Goal: Information Seeking & Learning: Learn about a topic

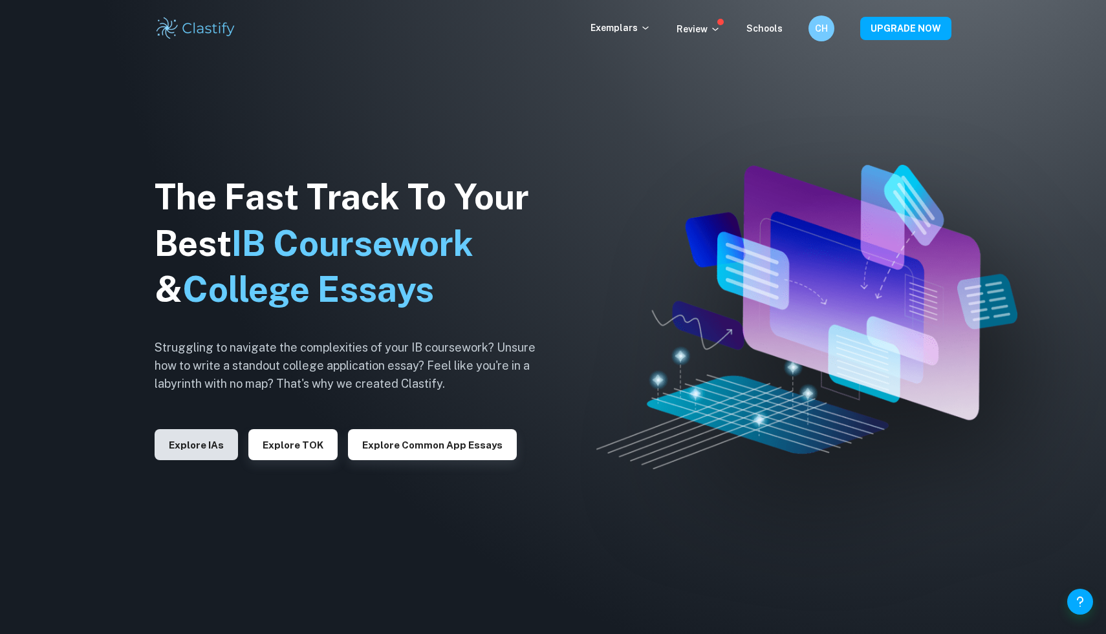
click at [218, 449] on button "Explore IAs" at bounding box center [196, 444] width 83 height 31
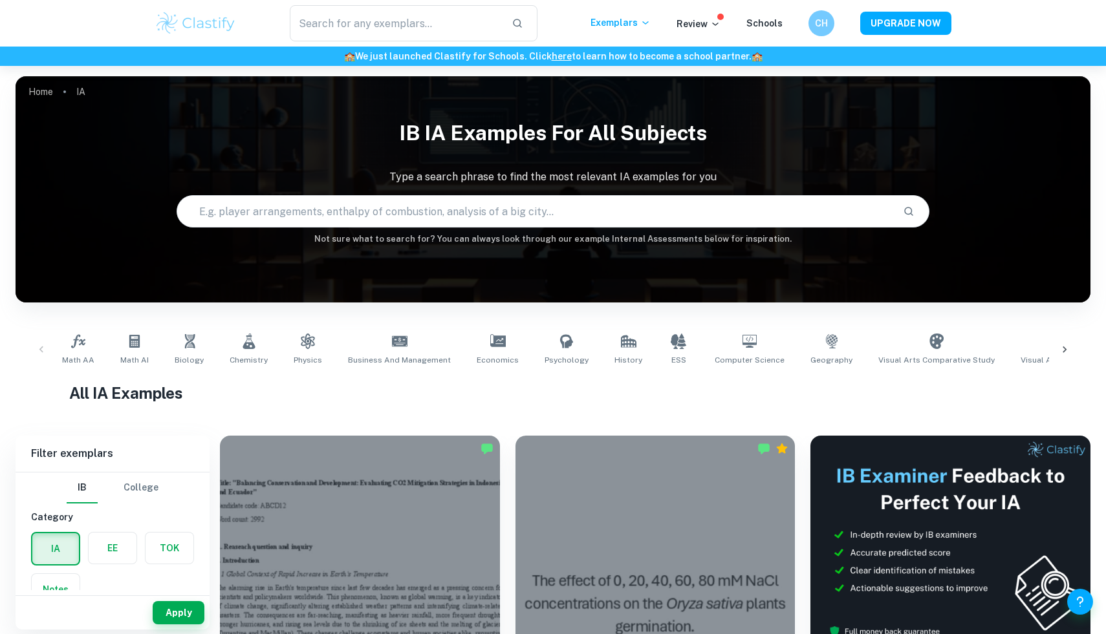
click at [362, 210] on input "text" at bounding box center [534, 211] width 715 height 36
click at [424, 17] on input "text" at bounding box center [395, 23] width 211 height 36
click at [321, 216] on input "Math IA" at bounding box center [519, 211] width 685 height 36
type input "Math IA correlation"
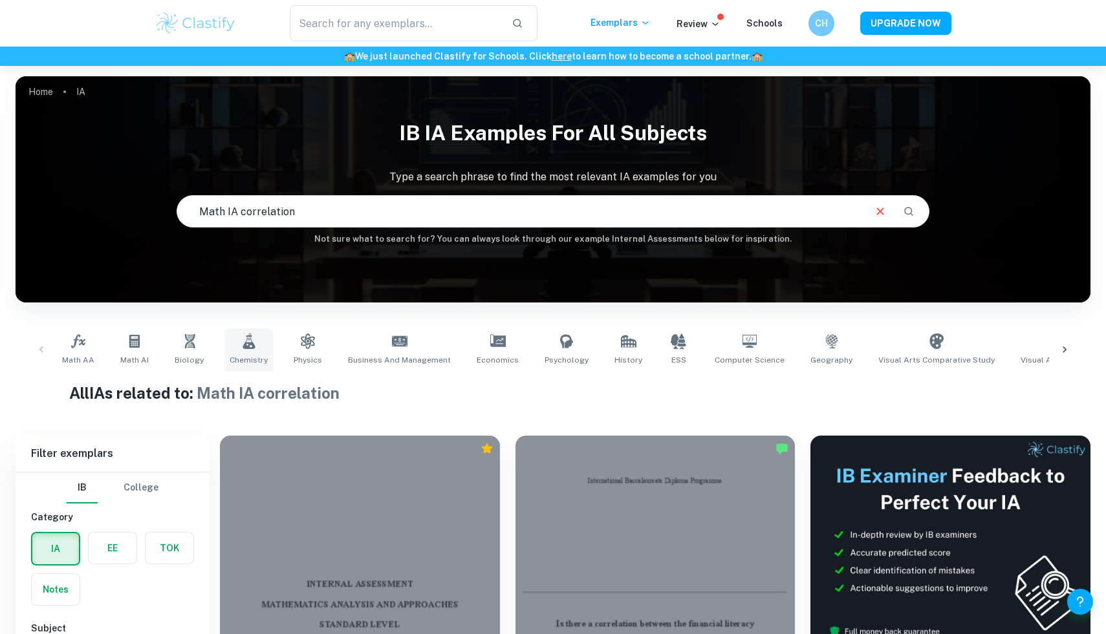
scroll to position [268, 0]
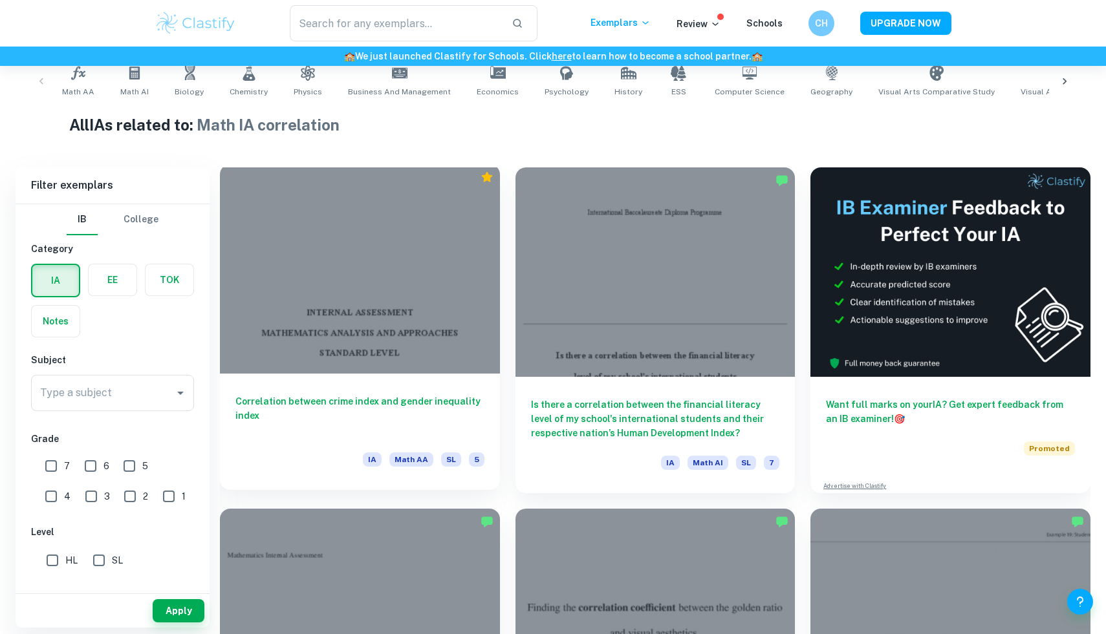
click at [329, 326] on div at bounding box center [360, 269] width 280 height 210
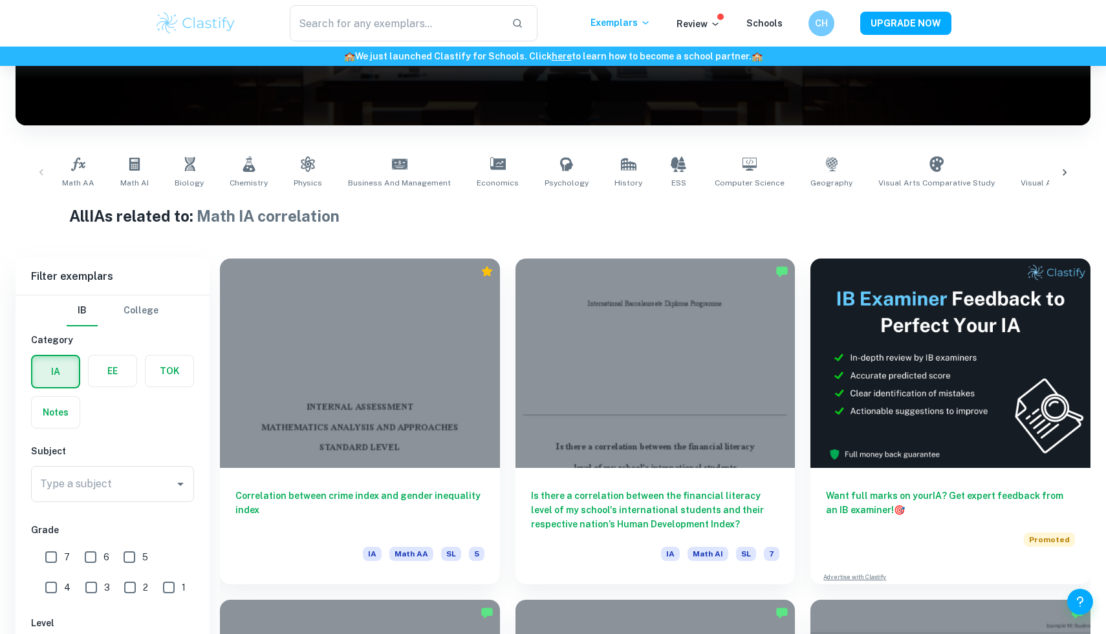
scroll to position [255, 0]
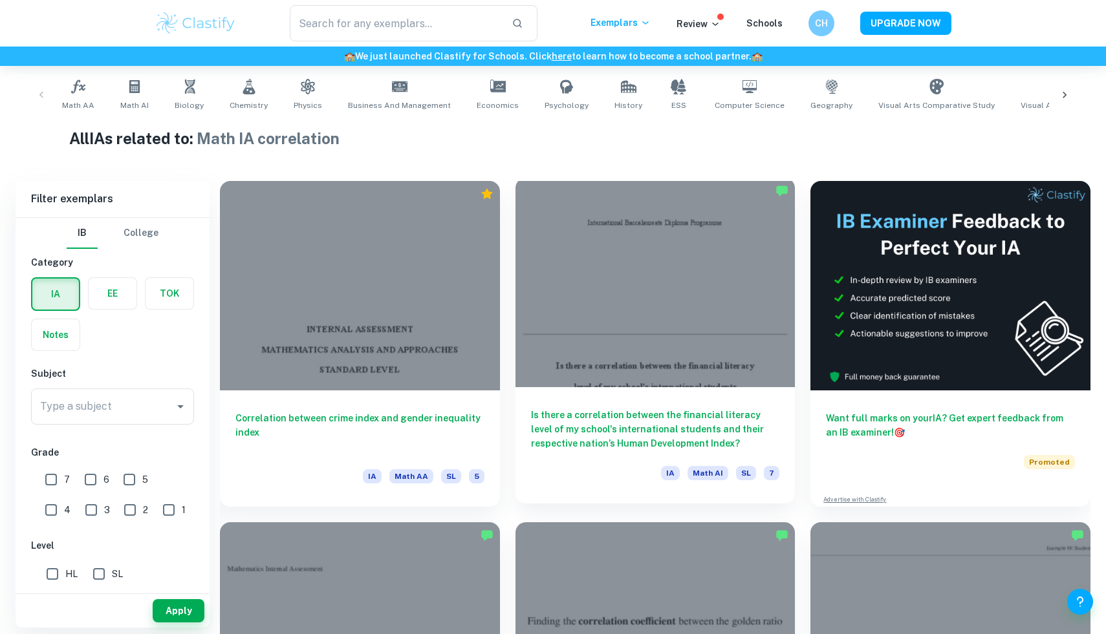
click at [633, 383] on div at bounding box center [655, 283] width 280 height 210
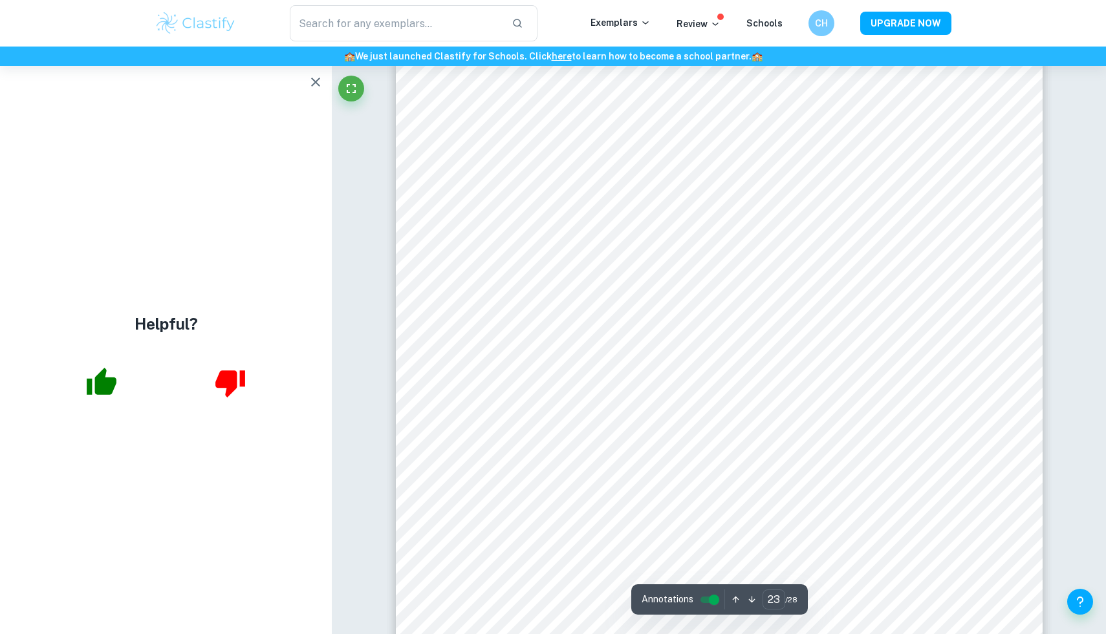
scroll to position [19246, 0]
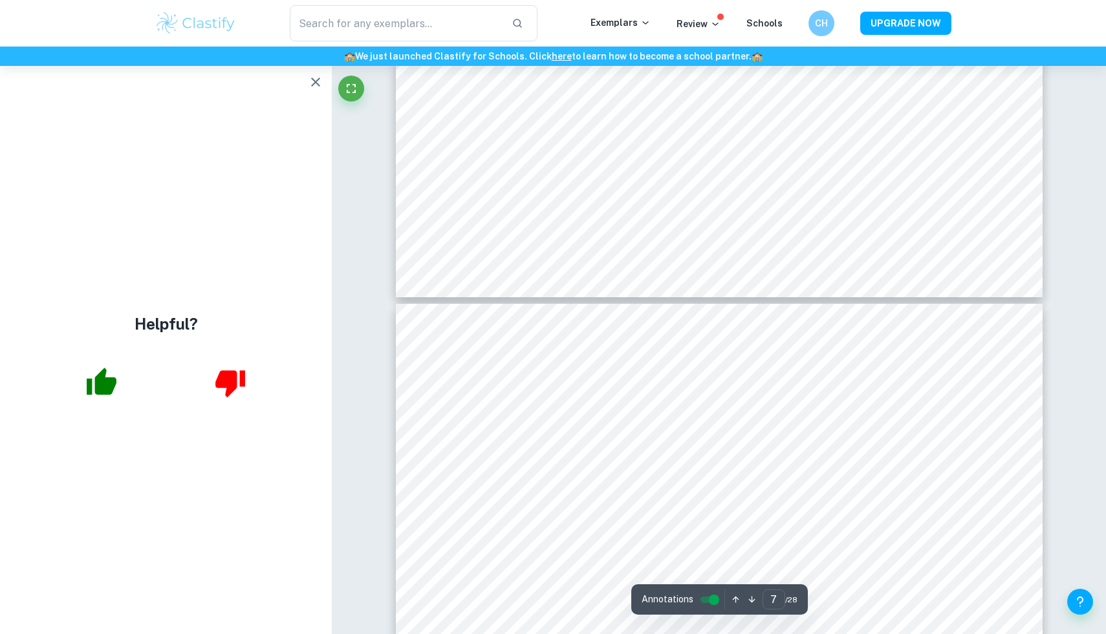
type input "8"
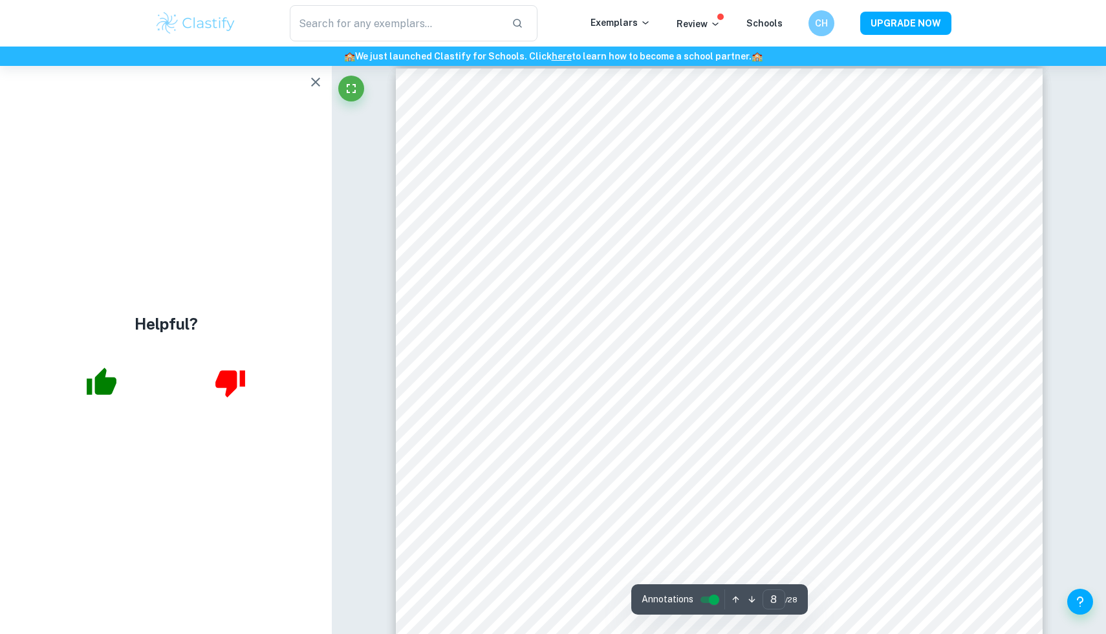
scroll to position [6127, 0]
